Goal: Find specific page/section: Find specific page/section

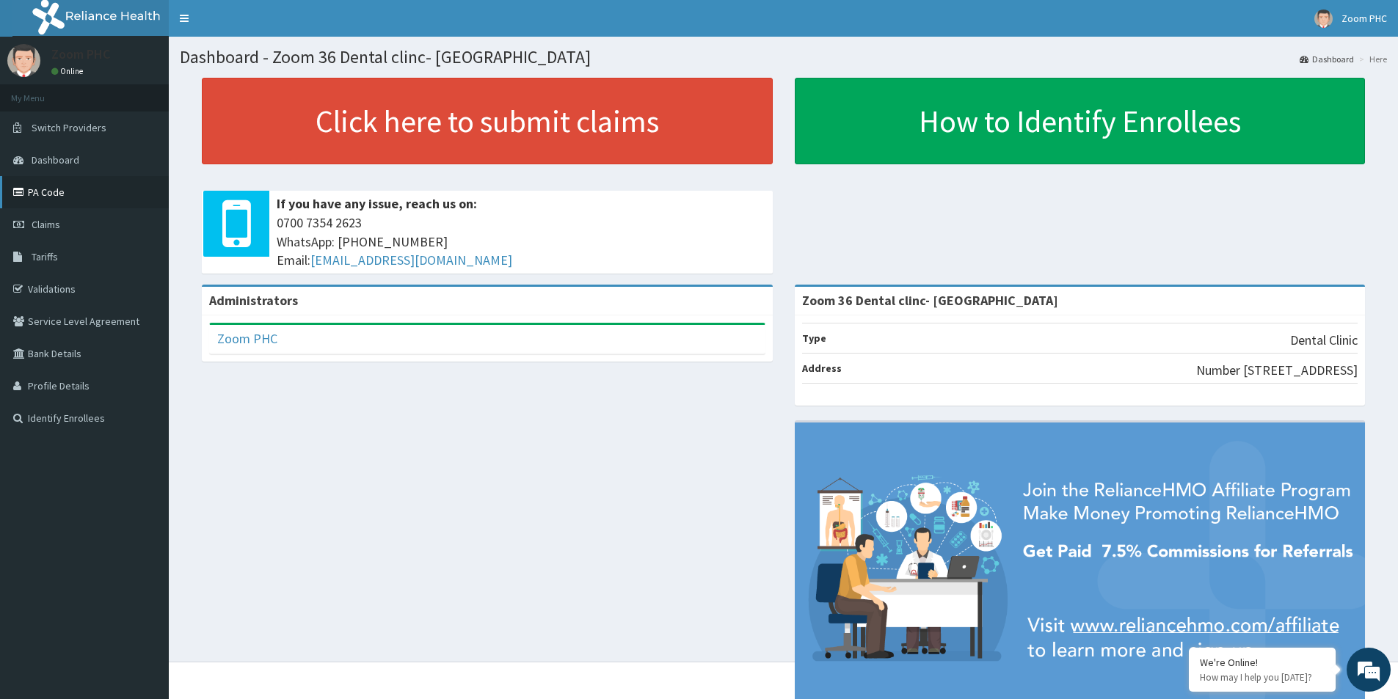
click at [54, 201] on link "PA Code" at bounding box center [84, 192] width 169 height 32
click at [95, 203] on link "PA Code" at bounding box center [84, 192] width 169 height 32
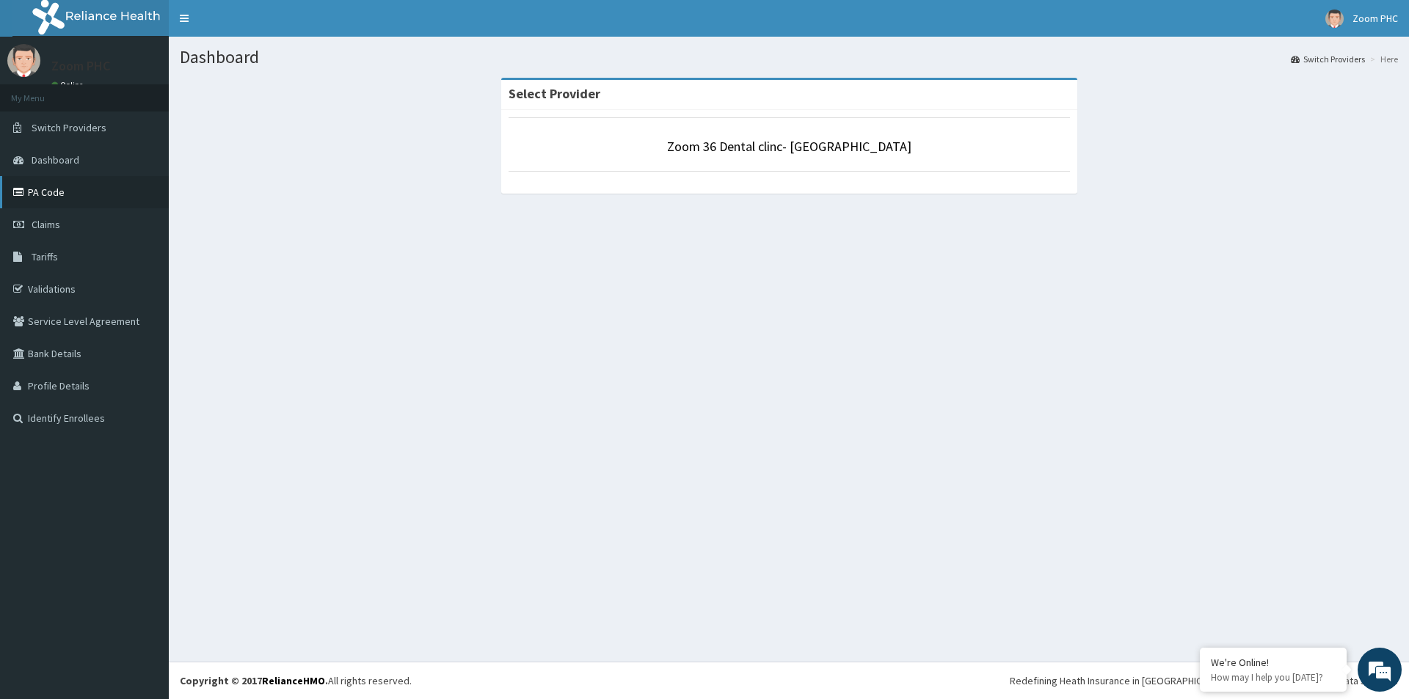
click at [60, 197] on link "PA Code" at bounding box center [84, 192] width 169 height 32
